Goal: Transaction & Acquisition: Download file/media

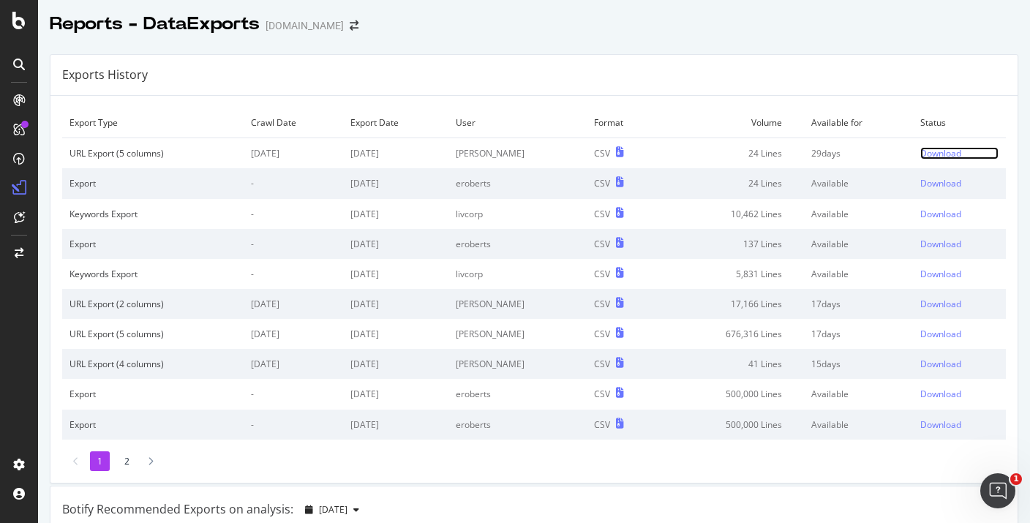
click at [928, 155] on div "Download" at bounding box center [941, 153] width 41 height 12
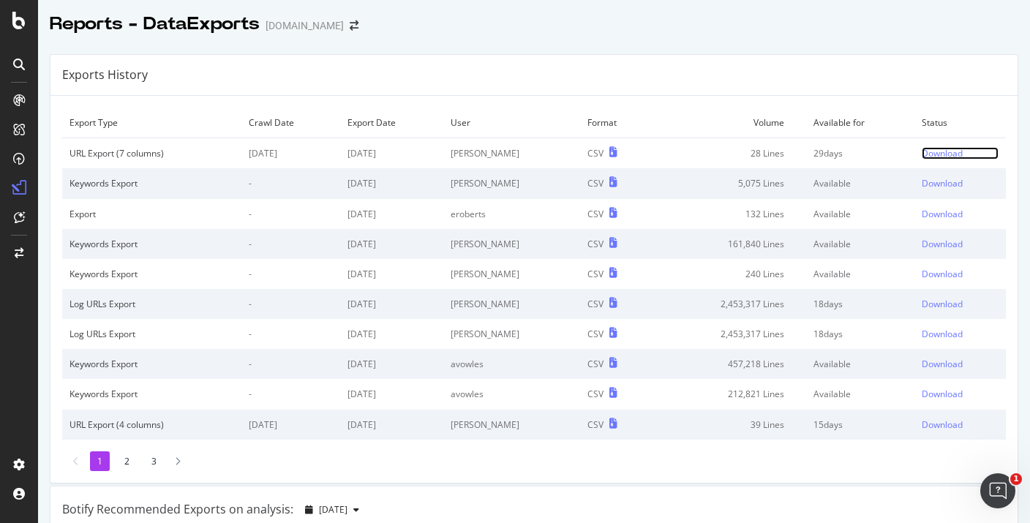
click at [937, 152] on div "Download" at bounding box center [942, 153] width 41 height 12
